Goal: Transaction & Acquisition: Download file/media

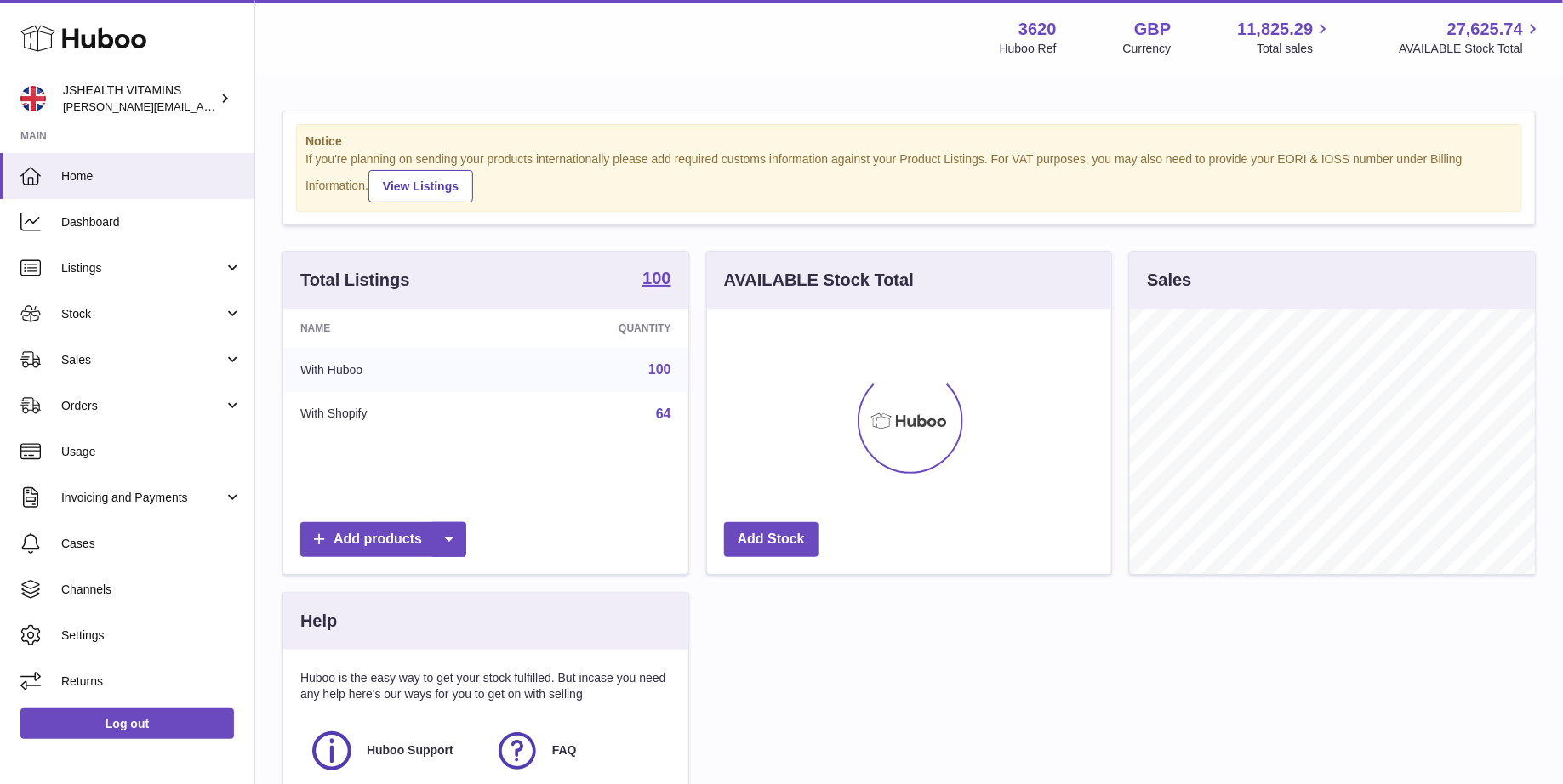
scroll to position [265, 405]
click at [95, 309] on span "Stock" at bounding box center [141, 313] width 162 height 16
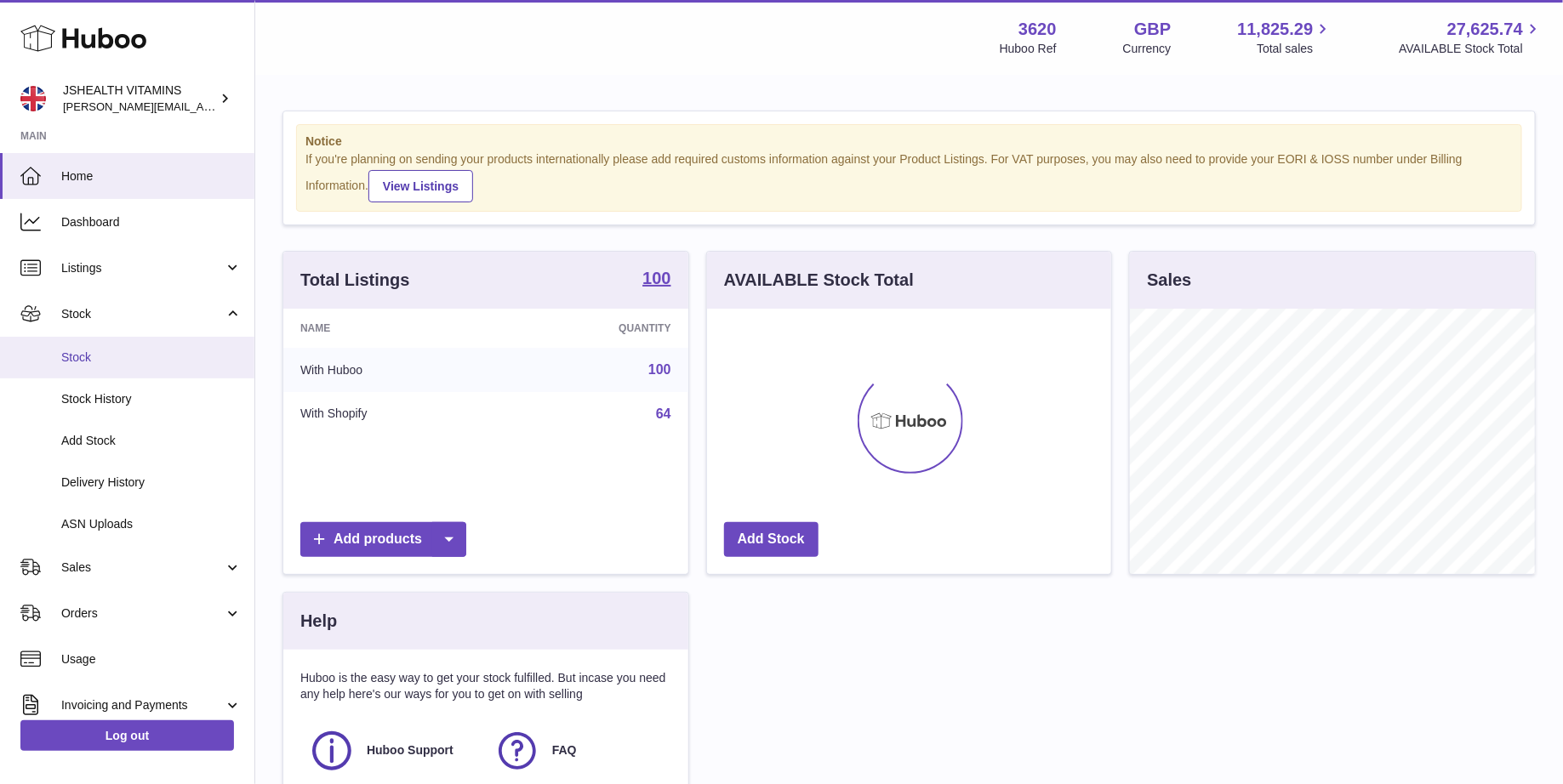
click at [88, 347] on link "Stock" at bounding box center [127, 358] width 254 height 42
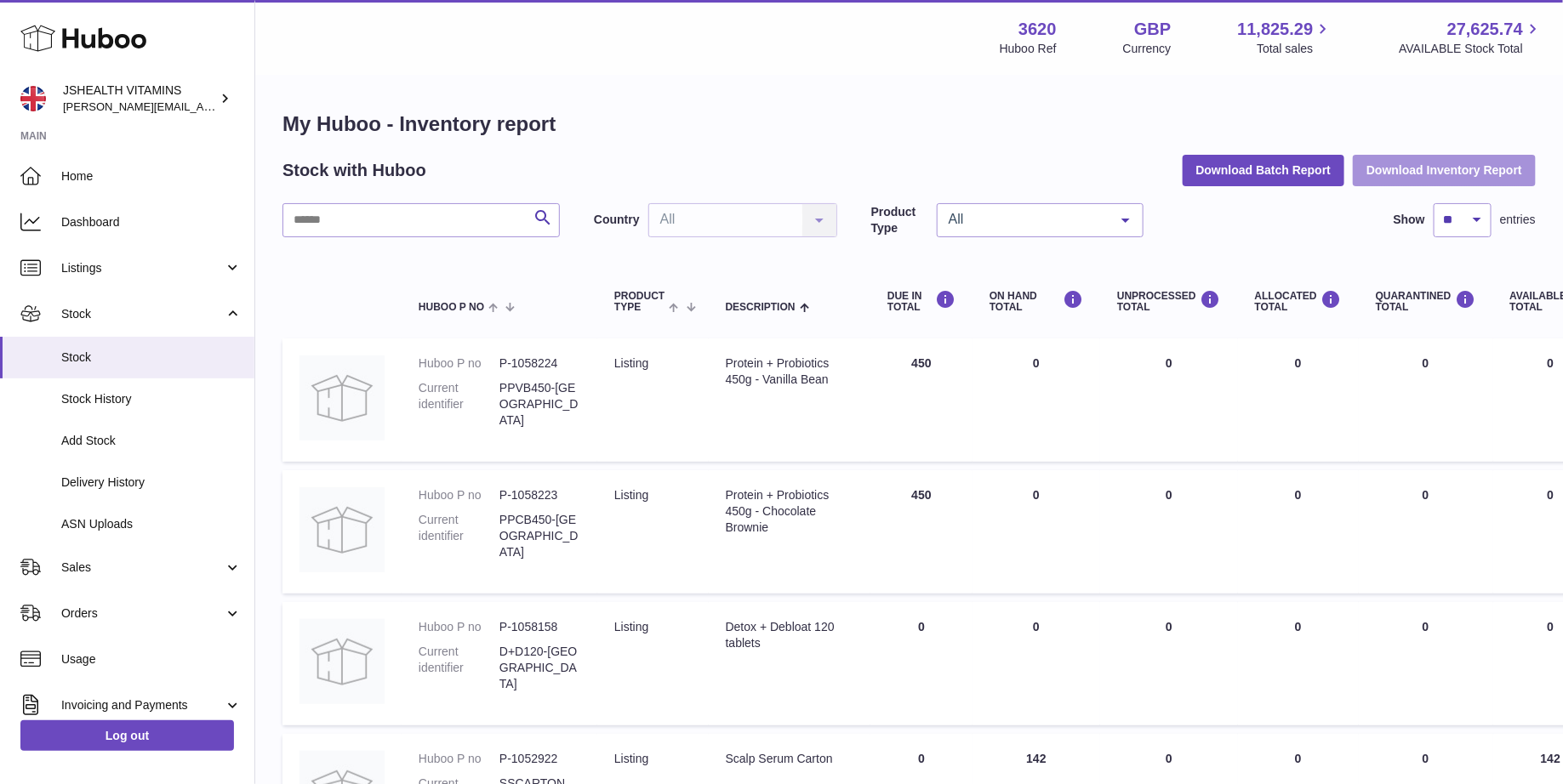
click at [1448, 176] on button "Download Inventory Report" at bounding box center [1443, 170] width 183 height 30
click at [110, 738] on link "Log out" at bounding box center [126, 736] width 214 height 30
